Goal: Task Accomplishment & Management: Complete application form

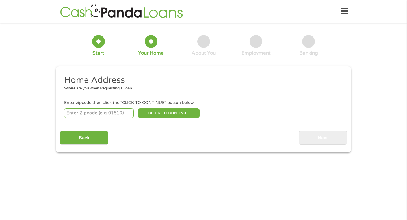
click at [103, 111] on input "number" at bounding box center [99, 113] width 70 height 10
type input "29407"
click at [157, 112] on button "CLICK TO CONTINUE" at bounding box center [169, 113] width 62 height 10
type input "29407"
type input "[GEOGRAPHIC_DATA]"
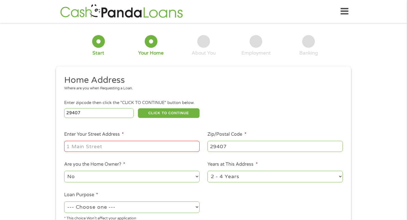
click at [143, 149] on input "Enter Your Street Address *" at bounding box center [131, 146] width 135 height 11
type input "[STREET_ADDRESS]"
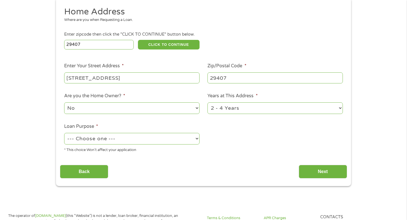
scroll to position [69, 0]
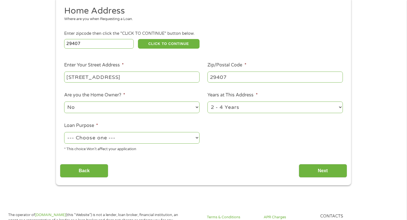
click at [166, 143] on select "--- Choose one --- Pay Bills Debt Consolidation Home Improvement Major Purchase…" at bounding box center [131, 138] width 135 height 12
click at [64, 132] on select "--- Choose one --- Pay Bills Debt Consolidation Home Improvement Major Purchase…" at bounding box center [131, 138] width 135 height 12
click at [170, 140] on select "--- Choose one --- Pay Bills Debt Consolidation Home Improvement Major Purchase…" at bounding box center [131, 138] width 135 height 12
select select "other"
click at [64, 132] on select "--- Choose one --- Pay Bills Debt Consolidation Home Improvement Major Purchase…" at bounding box center [131, 138] width 135 height 12
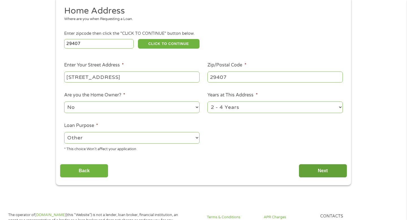
click at [309, 173] on input "Next" at bounding box center [322, 171] width 48 height 14
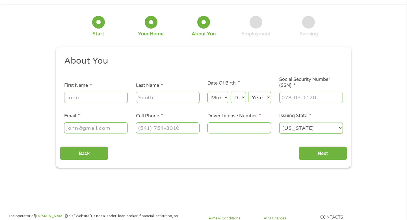
scroll to position [0, 0]
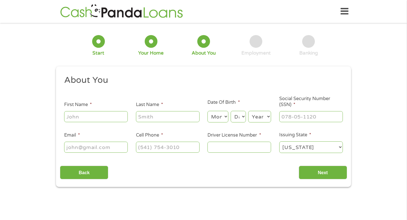
click at [113, 115] on input "First Name *" at bounding box center [96, 116] width 64 height 11
type input "[PERSON_NAME]"
type input "Boinest"
type input "[EMAIL_ADDRESS][DOMAIN_NAME]"
type input "[PHONE_NUMBER]"
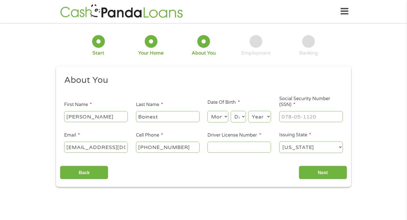
click at [220, 120] on select "Month 1 2 3 4 5 6 7 8 9 10 11 12" at bounding box center [217, 117] width 21 height 12
select select "8"
click at [207, 111] on select "Month 1 2 3 4 5 6 7 8 9 10 11 12" at bounding box center [217, 117] width 21 height 12
click at [237, 120] on select "Day 1 2 3 4 5 6 7 8 9 10 11 12 13 14 15 16 17 18 19 20 21 22 23 24 25 26 27 28 …" at bounding box center [237, 117] width 15 height 12
select select "20"
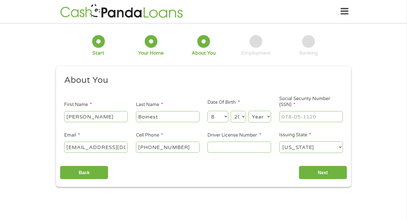
click at [230, 111] on select "Day 1 2 3 4 5 6 7 8 9 10 11 12 13 14 15 16 17 18 19 20 21 22 23 24 25 26 27 28 …" at bounding box center [237, 117] width 15 height 12
click at [257, 118] on select "Year [DATE] 2006 2005 2004 2003 2002 2001 2000 1999 1998 1997 1996 1995 1994 19…" at bounding box center [259, 117] width 23 height 12
select select "1999"
click at [248, 111] on select "Year [DATE] 2006 2005 2004 2003 2002 2001 2000 1999 1998 1997 1996 1995 1994 19…" at bounding box center [259, 117] width 23 height 12
click at [292, 117] on input "___-__-____" at bounding box center [311, 116] width 64 height 11
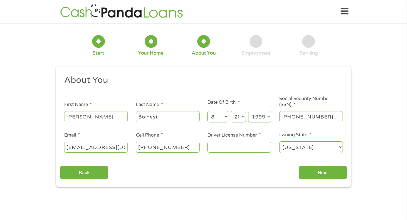
type input "655-07-0919"
click at [246, 145] on input "Driver License Number *" at bounding box center [239, 146] width 64 height 11
type input "103705327"
click at [326, 170] on input "Next" at bounding box center [322, 172] width 48 height 14
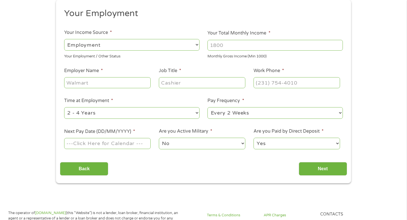
scroll to position [66, 0]
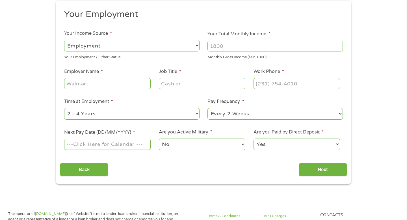
click at [220, 84] on input "Job Title *" at bounding box center [202, 83] width 86 height 11
click at [225, 45] on input "Your Total Monthly Income *" at bounding box center [274, 46] width 135 height 11
type input "2000"
click at [118, 87] on input "Employer Name *" at bounding box center [107, 83] width 86 height 11
type input "doordash"
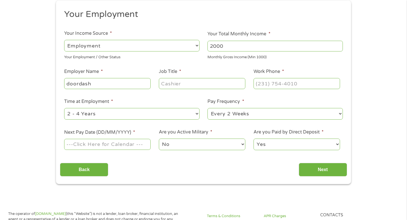
click at [171, 86] on input "Job Title *" at bounding box center [202, 83] width 86 height 11
type input "driver"
click at [266, 86] on input "(___) ___-____" at bounding box center [296, 83] width 86 height 11
type input "[PHONE_NUMBER]"
click at [182, 114] on select "--- Choose one --- 1 Year or less 1 - 2 Years 2 - 4 Years Over 4 Years" at bounding box center [131, 114] width 135 height 12
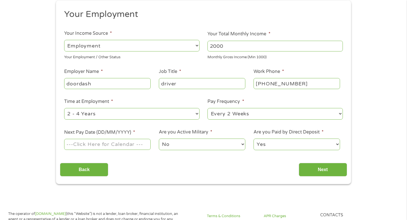
click at [64, 108] on select "--- Choose one --- 1 Year or less 1 - 2 Years 2 - 4 Years Over 4 Years" at bounding box center [131, 114] width 135 height 12
click at [225, 114] on select "--- Choose one --- Every 2 Weeks Every Week Monthly Semi-Monthly" at bounding box center [274, 114] width 135 height 12
select select "weekly"
click at [207, 108] on select "--- Choose one --- Every 2 Weeks Every Week Monthly Semi-Monthly" at bounding box center [274, 114] width 135 height 12
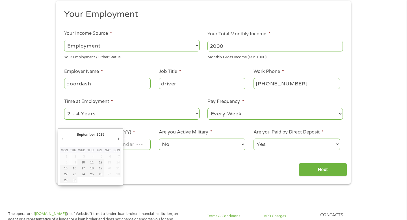
click at [140, 143] on input "Next Pay Date (DD/MM/YYYY) *" at bounding box center [107, 144] width 86 height 11
type input "[DATE]"
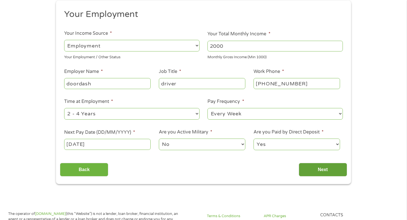
click at [324, 169] on input "Next" at bounding box center [322, 170] width 48 height 14
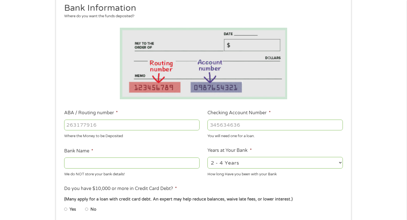
scroll to position [72, 0]
click at [166, 127] on input "ABA / Routing number *" at bounding box center [131, 124] width 135 height 11
type input "091310767"
type input "STARION FINANCIAL"
type input "091310767"
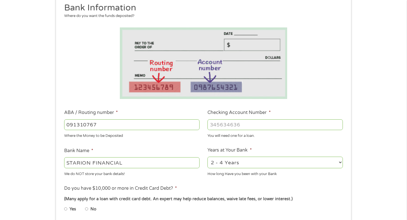
click at [225, 124] on input "Checking Account Number *" at bounding box center [274, 124] width 135 height 11
click at [270, 125] on input "Checking Account Number *" at bounding box center [274, 124] width 135 height 11
click at [270, 127] on input "Checking Account Number *" at bounding box center [274, 124] width 135 height 11
type input "[CREDIT_CARD_NUMBER]"
click at [301, 185] on li "Do you have $10,000 or more in Credit Card Debt? * (Many apply for a loan with …" at bounding box center [203, 201] width 287 height 32
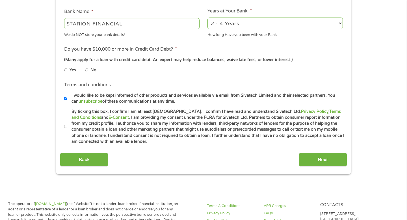
scroll to position [213, 0]
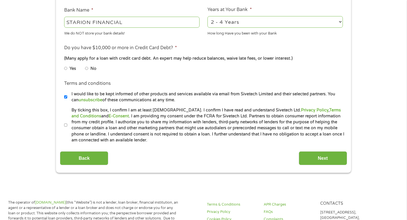
click at [65, 123] on input "By ticking this box, I confirm I am at least [DEMOGRAPHIC_DATA]. I confirm I ha…" at bounding box center [65, 125] width 3 height 9
checkbox input "true"
click at [319, 151] on input "Next" at bounding box center [322, 158] width 48 height 14
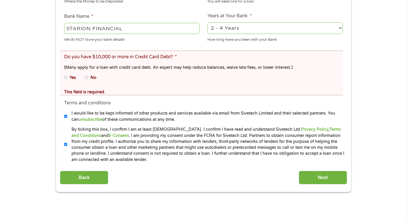
scroll to position [227, 0]
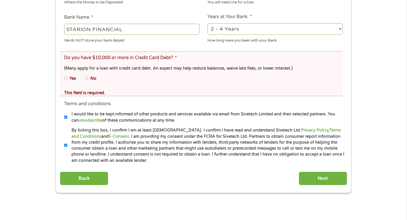
click at [87, 77] on input "No" at bounding box center [86, 78] width 3 height 9
radio input "true"
click at [315, 181] on input "Next" at bounding box center [322, 178] width 48 height 14
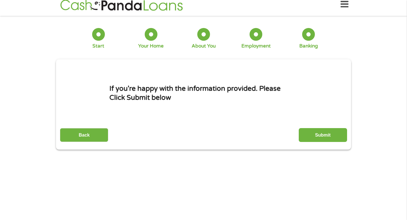
scroll to position [0, 0]
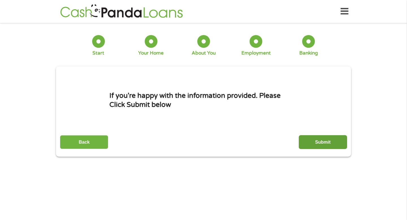
click at [326, 141] on input "Submit" at bounding box center [322, 142] width 48 height 14
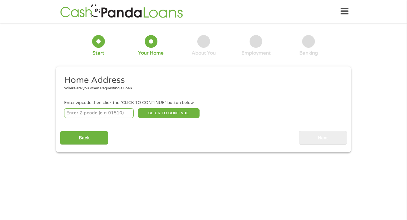
click at [107, 113] on input "number" at bounding box center [99, 113] width 70 height 10
type input "29407"
click at [86, 144] on input "Back" at bounding box center [84, 138] width 48 height 14
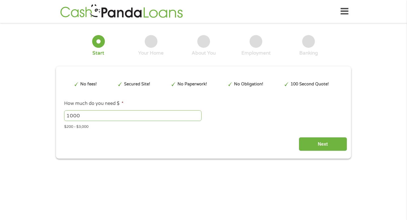
click at [160, 110] on div "1000 Please enter a number from 200 to 3000 ." at bounding box center [203, 115] width 278 height 13
click at [139, 114] on input "1000" at bounding box center [132, 115] width 137 height 11
type input "1"
type input "2000"
click at [308, 141] on input "Next" at bounding box center [322, 144] width 48 height 14
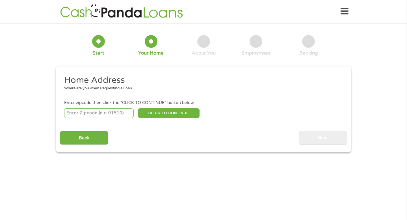
click at [112, 110] on input "number" at bounding box center [99, 113] width 70 height 10
type input "29407"
click at [156, 113] on button "CLICK TO CONTINUE" at bounding box center [169, 113] width 62 height 10
type input "29407"
type input "[GEOGRAPHIC_DATA]"
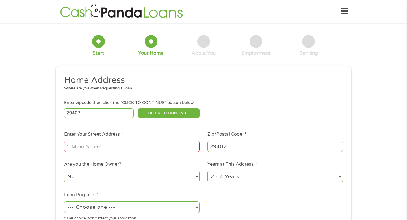
click at [149, 145] on input "Enter Your Street Address *" at bounding box center [131, 146] width 135 height 11
type input "[STREET_ADDRESS]"
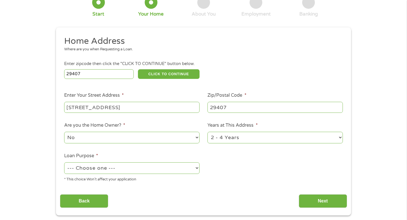
scroll to position [40, 0]
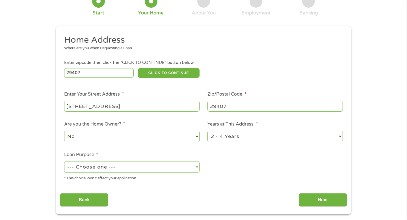
click at [152, 167] on select "--- Choose one --- Pay Bills Debt Consolidation Home Improvement Major Purchase…" at bounding box center [131, 167] width 135 height 12
select select "carloan"
click at [64, 161] on select "--- Choose one --- Pay Bills Debt Consolidation Home Improvement Major Purchase…" at bounding box center [131, 167] width 135 height 12
click at [315, 196] on input "Next" at bounding box center [322, 200] width 48 height 14
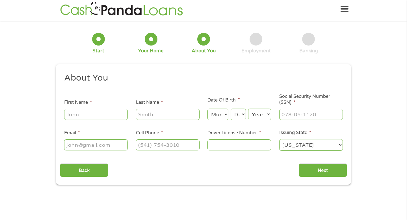
scroll to position [0, 0]
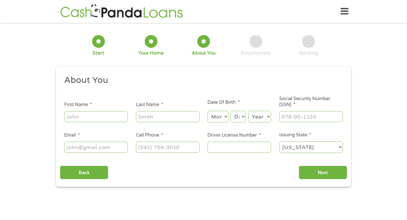
click at [121, 114] on input "First Name *" at bounding box center [96, 116] width 64 height 11
type input "[PERSON_NAME]"
type input "Boinest"
type input "[EMAIL_ADDRESS][DOMAIN_NAME]"
type input "[PHONE_NUMBER]"
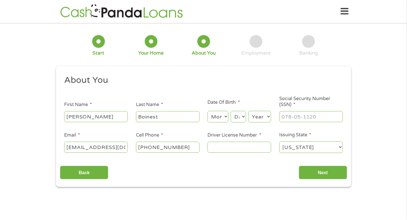
click at [221, 115] on select "Month 1 2 3 4 5 6 7 8 9 10 11 12" at bounding box center [217, 117] width 21 height 12
select select "8"
click at [207, 111] on select "Month 1 2 3 4 5 6 7 8 9 10 11 12" at bounding box center [217, 117] width 21 height 12
click at [236, 121] on select "Day 1 2 3 4 5 6 7 8 9 10 11 12 13 14 15 16 17 18 19 20 21 22 23 24 25 26 27 28 …" at bounding box center [237, 117] width 15 height 12
select select "20"
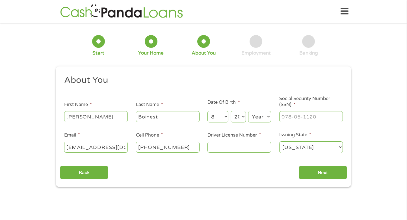
click at [230, 111] on select "Day 1 2 3 4 5 6 7 8 9 10 11 12 13 14 15 16 17 18 19 20 21 22 23 24 25 26 27 28 …" at bounding box center [237, 117] width 15 height 12
click at [257, 115] on select "Year [DATE] 2006 2005 2004 2003 2002 2001 2000 1999 1998 1997 1996 1995 1994 19…" at bounding box center [259, 117] width 23 height 12
select select "1999"
click at [248, 111] on select "Year [DATE] 2006 2005 2004 2003 2002 2001 2000 1999 1998 1997 1996 1995 1994 19…" at bounding box center [259, 117] width 23 height 12
click at [292, 117] on input "___-__-____" at bounding box center [311, 116] width 64 height 11
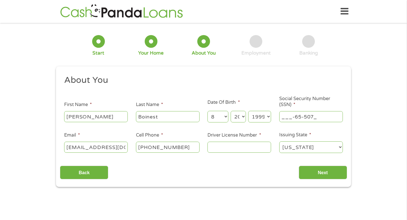
type input "___-65-5070"
click at [310, 127] on ul "About You This field is hidden when viewing the form Title * --- Choose one ---…" at bounding box center [203, 116] width 287 height 83
click at [309, 117] on input "___-__-____" at bounding box center [311, 116] width 64 height 11
type input "655-07-0919"
click at [251, 149] on input "Driver License Number *" at bounding box center [239, 146] width 64 height 11
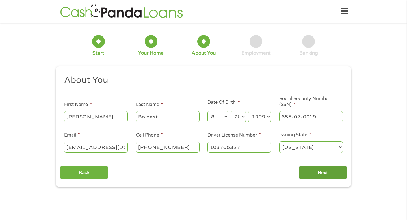
type input "103705327"
click at [312, 173] on input "Next" at bounding box center [322, 172] width 48 height 14
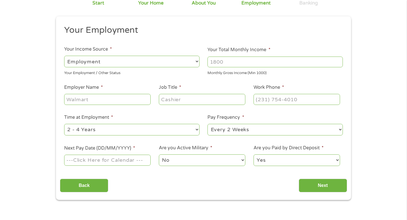
scroll to position [51, 0]
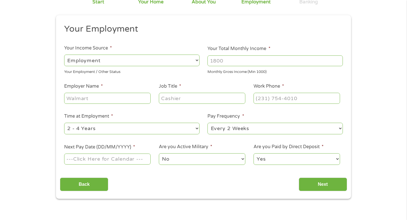
click at [235, 58] on input "Your Total Monthly Income *" at bounding box center [274, 60] width 135 height 11
type input "2000"
click at [130, 95] on input "Employer Name *" at bounding box center [107, 98] width 86 height 11
type input "doordash"
click at [174, 96] on input "Job Title *" at bounding box center [202, 98] width 86 height 11
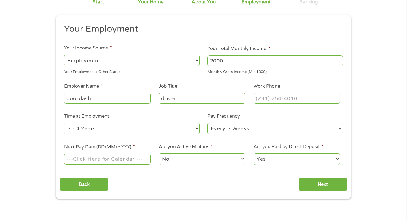
type input "driver"
click at [262, 99] on input "(___) ___-____" at bounding box center [296, 98] width 86 height 11
type input "[PHONE_NUMBER]"
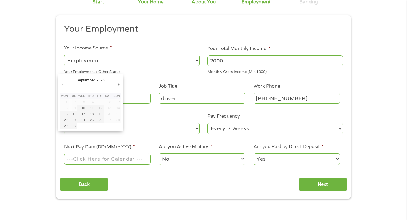
click at [143, 157] on input "Next Pay Date (DD/MM/YYYY) *" at bounding box center [107, 158] width 86 height 11
type input "22/09/2025"
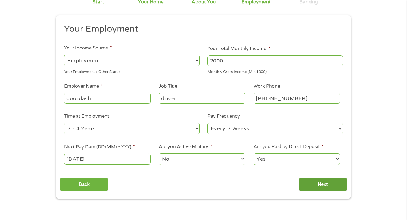
click at [314, 189] on input "Next" at bounding box center [322, 184] width 48 height 14
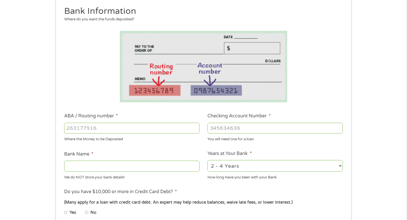
scroll to position [82, 0]
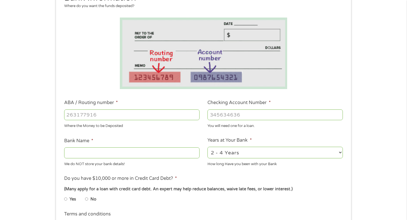
click at [186, 150] on input "Bank Name *" at bounding box center [131, 152] width 135 height 11
click at [156, 113] on input "ABA / Routing number *" at bounding box center [131, 114] width 135 height 11
